Goal: Communication & Community: Connect with others

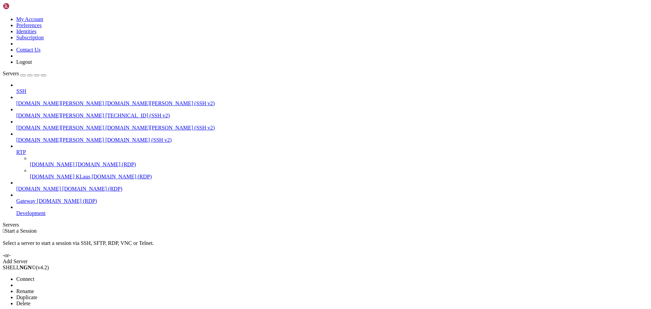
click at [34, 276] on span "Connect" at bounding box center [25, 279] width 18 height 6
